Goal: Task Accomplishment & Management: Use online tool/utility

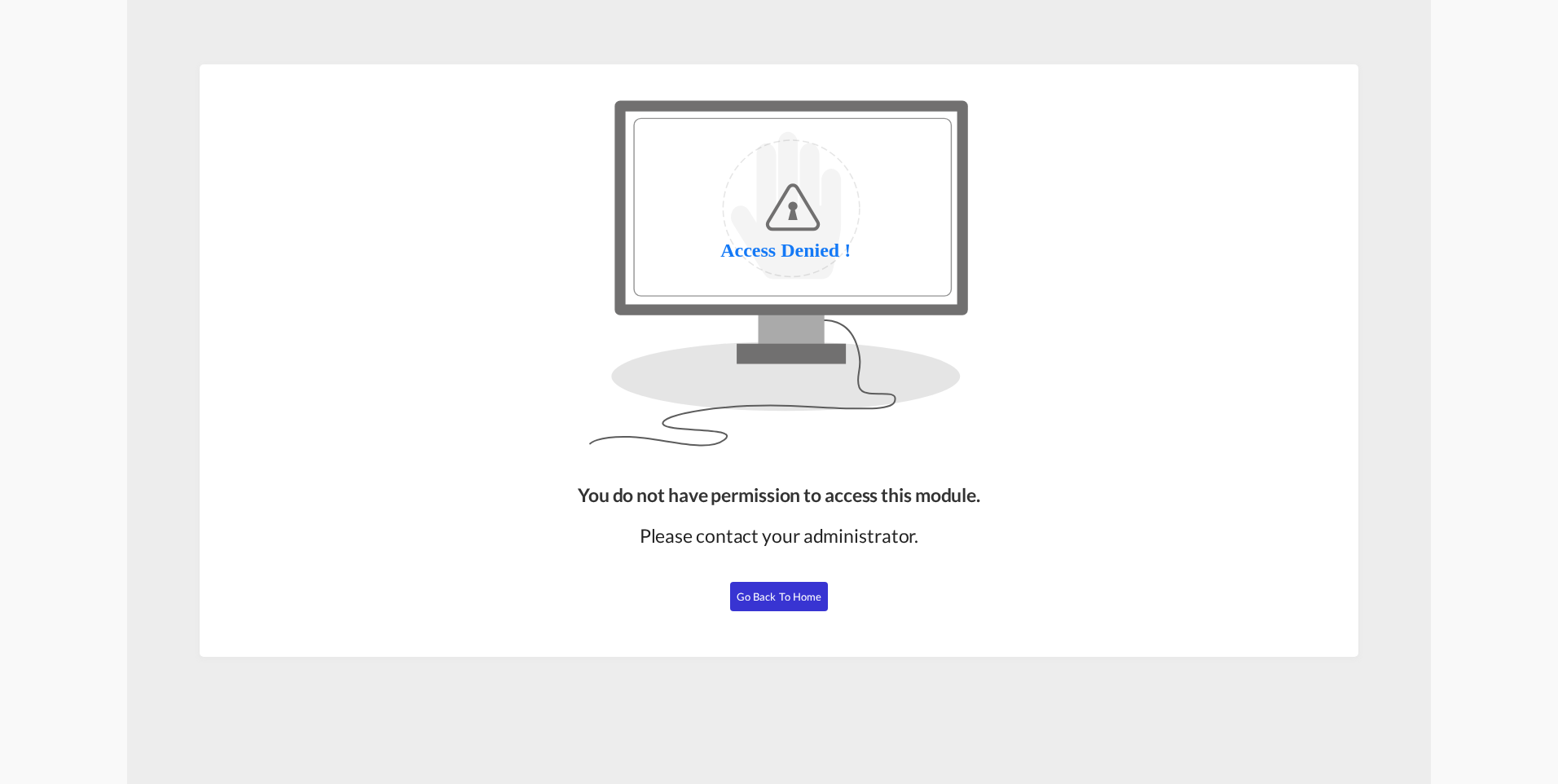
click at [765, 583] on button "Go Back to Home" at bounding box center [779, 596] width 98 height 29
